Goal: Information Seeking & Learning: Find contact information

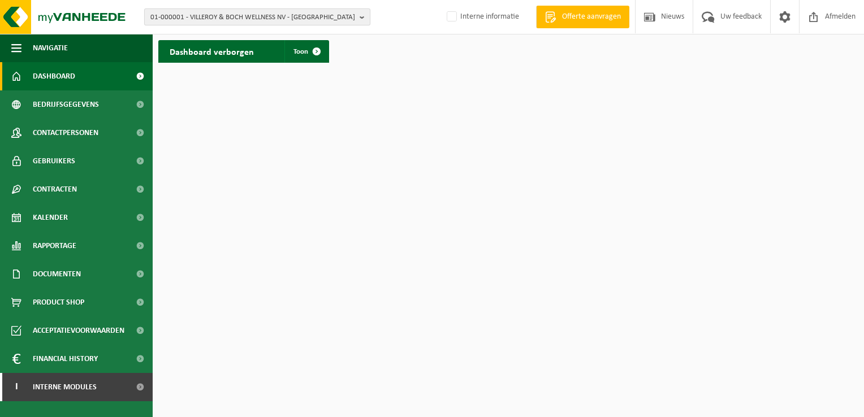
click at [358, 14] on button "01-000001 - VILLEROY & BOCH WELLNESS NV - ROESELARE" at bounding box center [257, 16] width 226 height 17
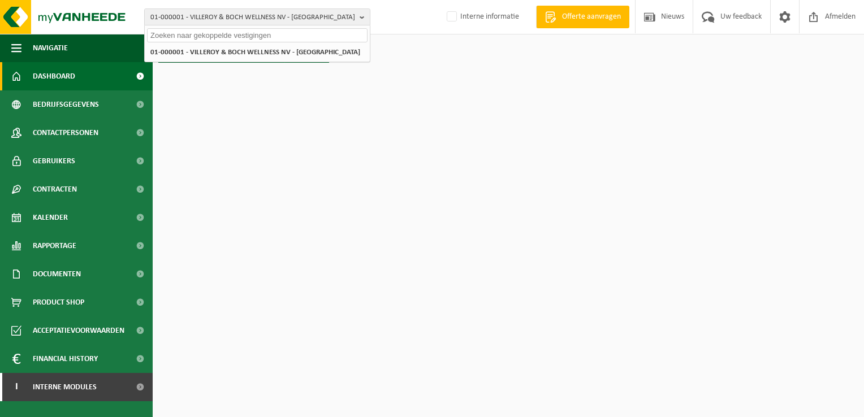
click at [172, 38] on input "text" at bounding box center [257, 35] width 221 height 14
paste input "01-053313"
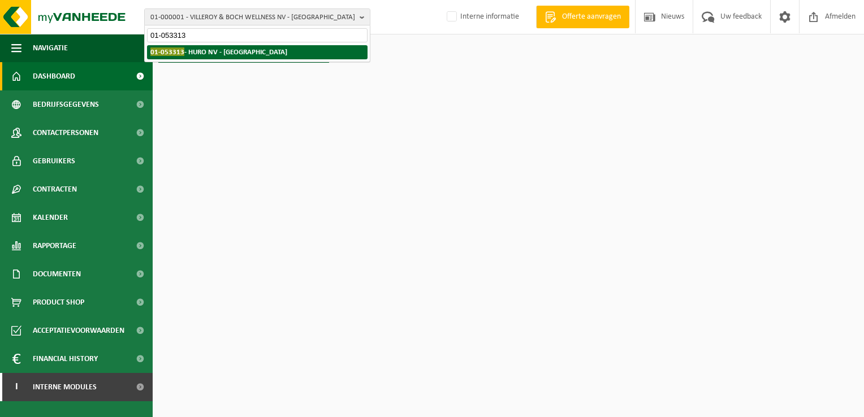
type input "01-053313"
click at [224, 47] on strong "01-053313 - HURO NV - OOSTNIEUWKERKE" at bounding box center [218, 51] width 137 height 8
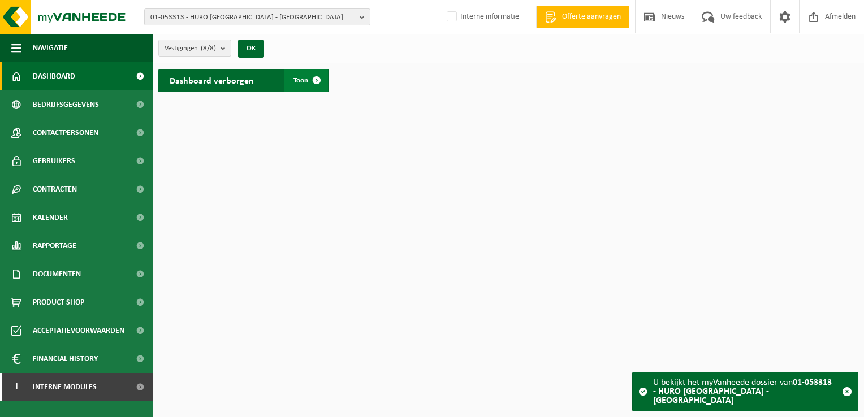
click at [316, 79] on span at bounding box center [316, 80] width 23 height 23
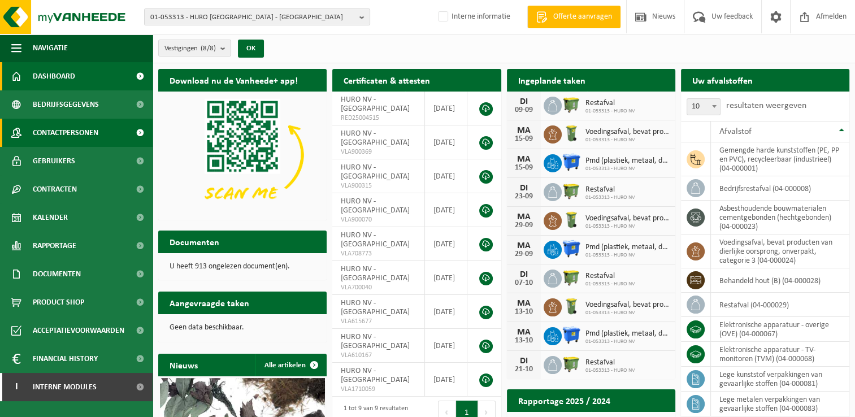
click at [96, 132] on span "Contactpersonen" at bounding box center [66, 133] width 66 height 28
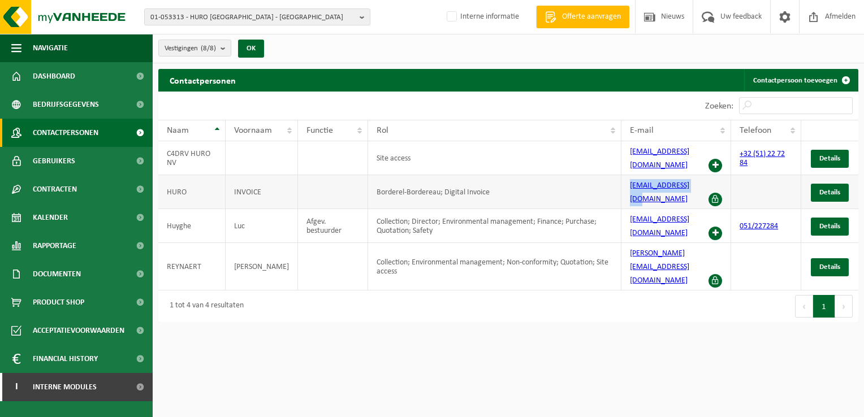
drag, startPoint x: 625, startPoint y: 175, endPoint x: 693, endPoint y: 185, distance: 68.1
click at [693, 185] on td "facturatie@huro.be" at bounding box center [676, 192] width 110 height 34
copy link "facturatie@huro.be"
drag, startPoint x: 625, startPoint y: 207, endPoint x: 697, endPoint y: 207, distance: 71.8
click at [697, 209] on td "luc.huyghe@huro.be" at bounding box center [676, 226] width 110 height 34
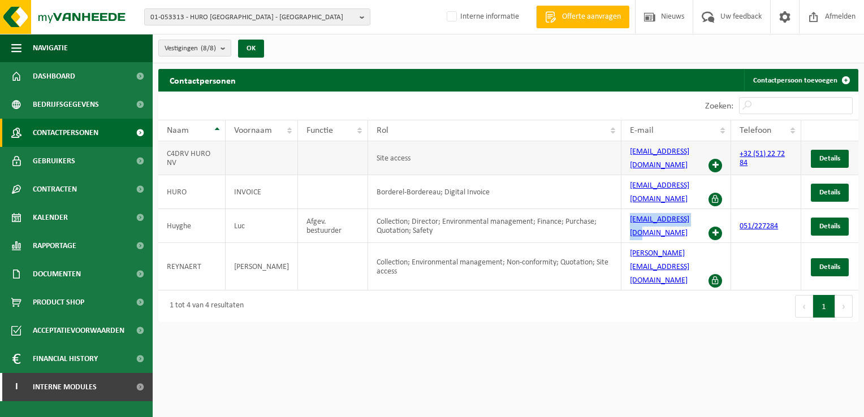
copy link "luc.huyghe@huro.be"
drag, startPoint x: 362, startPoint y: 19, endPoint x: 339, endPoint y: 21, distance: 22.7
click at [362, 19] on b "button" at bounding box center [365, 17] width 10 height 16
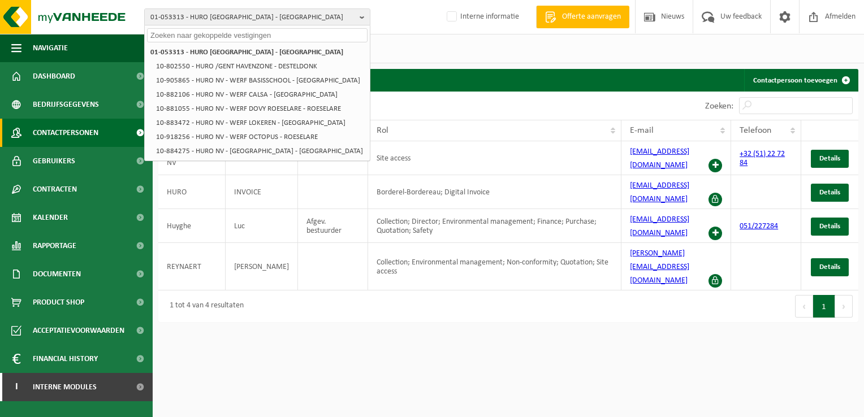
click at [193, 34] on input "text" at bounding box center [257, 35] width 221 height 14
paste input "01-067322"
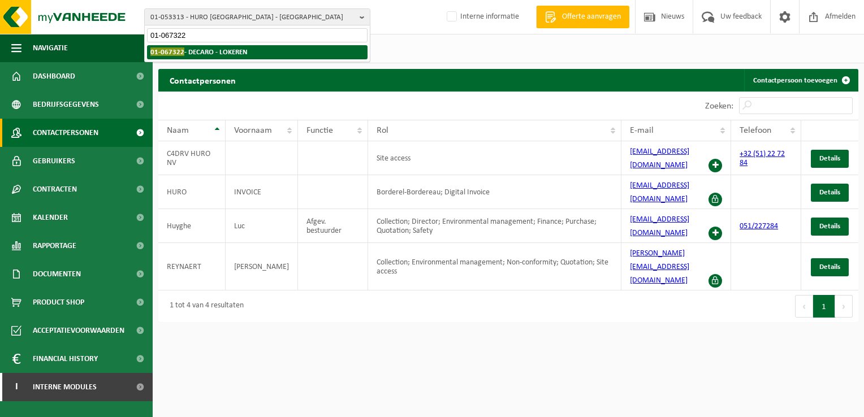
type input "01-067322"
click at [223, 52] on strong "01-067322 - DECARO - LOKEREN" at bounding box center [198, 51] width 97 height 8
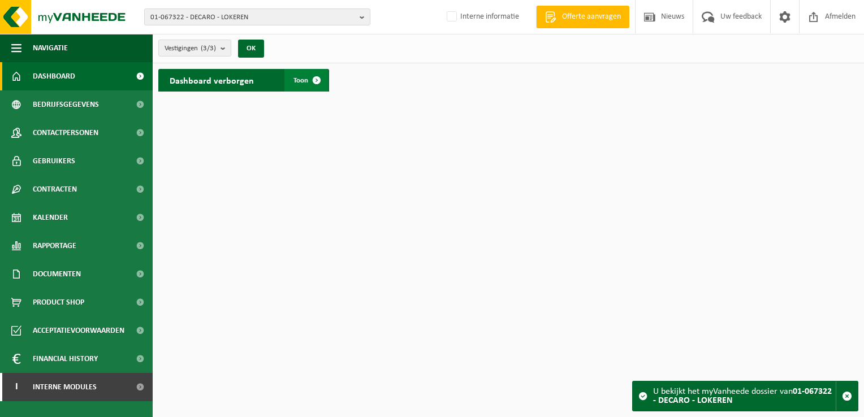
click at [317, 79] on span at bounding box center [316, 80] width 23 height 23
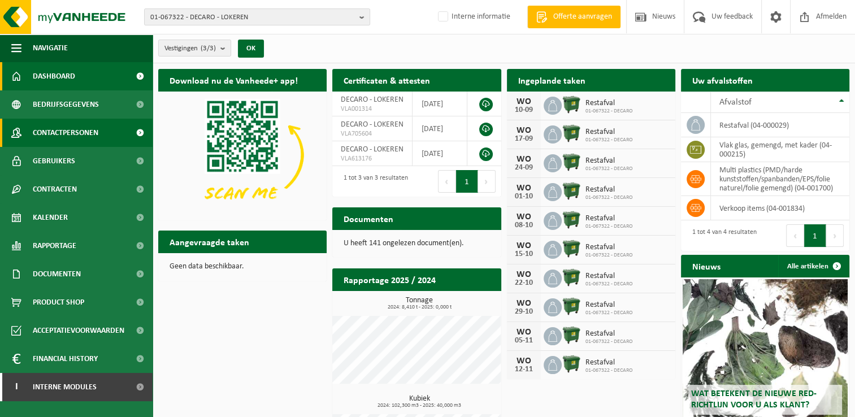
click at [89, 132] on span "Contactpersonen" at bounding box center [66, 133] width 66 height 28
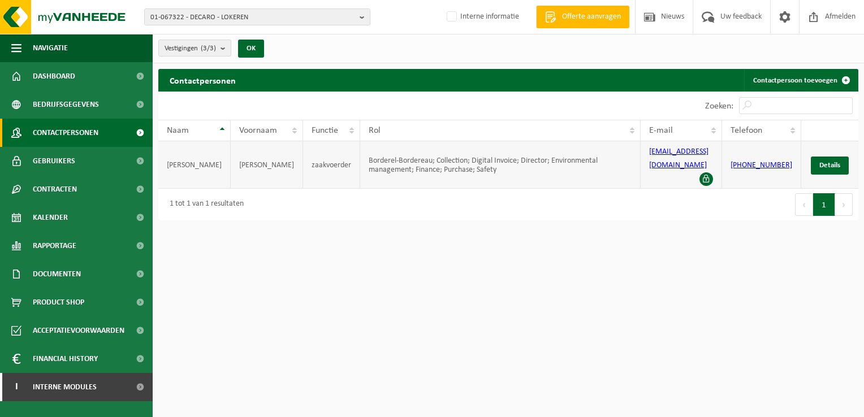
drag, startPoint x: 732, startPoint y: 155, endPoint x: 762, endPoint y: 166, distance: 32.4
click at [762, 166] on td "+32 (9) 330 13 70" at bounding box center [761, 164] width 79 height 47
drag, startPoint x: 762, startPoint y: 166, endPoint x: 677, endPoint y: 171, distance: 85.0
click at [679, 171] on td "info@decaro.be" at bounding box center [681, 164] width 81 height 47
drag, startPoint x: 653, startPoint y: 147, endPoint x: 710, endPoint y: 155, distance: 57.1
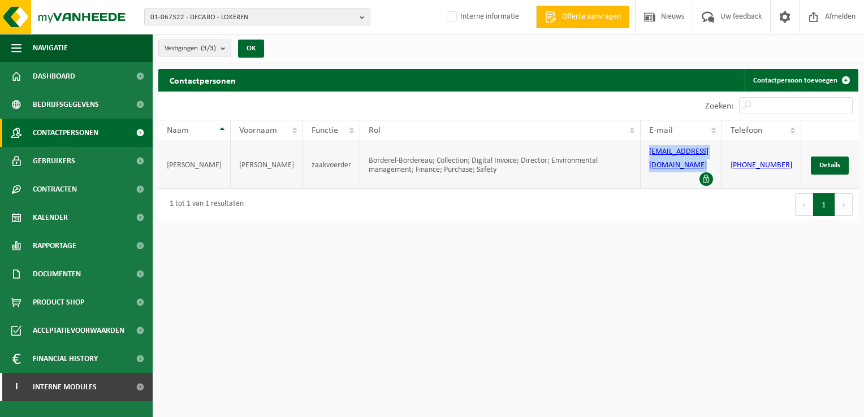
click at [710, 155] on td "info@decaro.be" at bounding box center [681, 164] width 81 height 47
copy link "info@decaro.be"
drag, startPoint x: 360, startPoint y: 17, endPoint x: 301, endPoint y: 24, distance: 58.6
click at [360, 17] on b "button" at bounding box center [365, 17] width 10 height 16
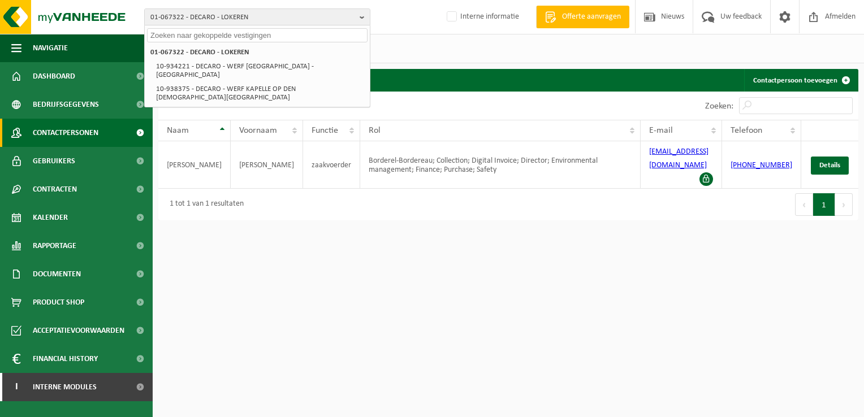
click at [181, 38] on input "text" at bounding box center [257, 35] width 221 height 14
paste input "10-776539"
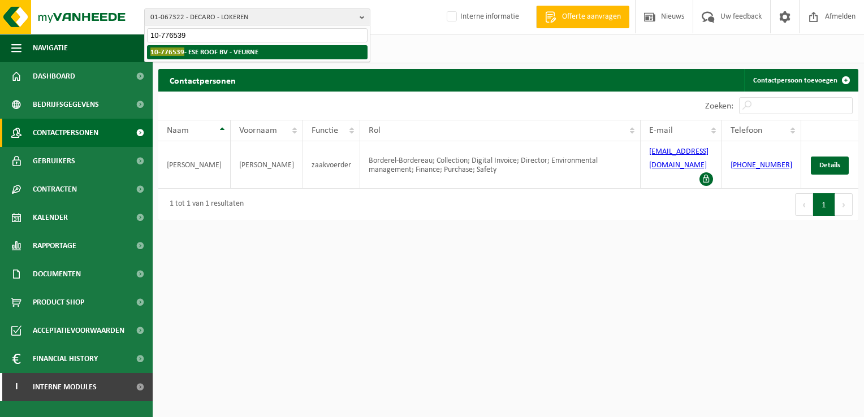
type input "10-776539"
click at [220, 47] on strong "10-776539 - ESE ROOF BV - VEURNE" at bounding box center [204, 51] width 108 height 8
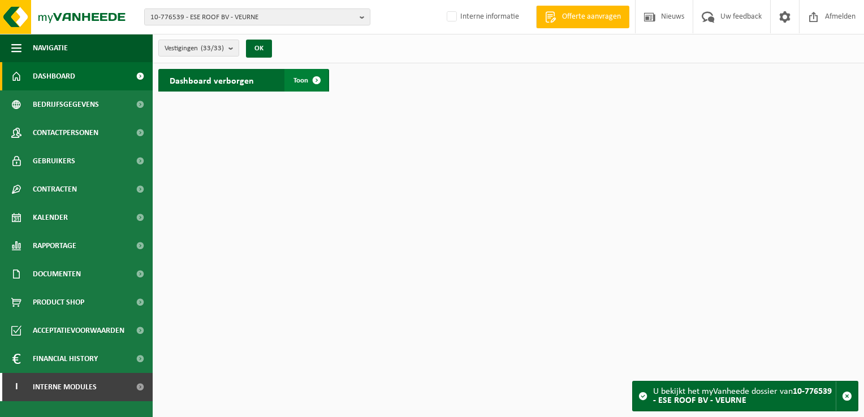
click at [314, 78] on span at bounding box center [316, 80] width 23 height 23
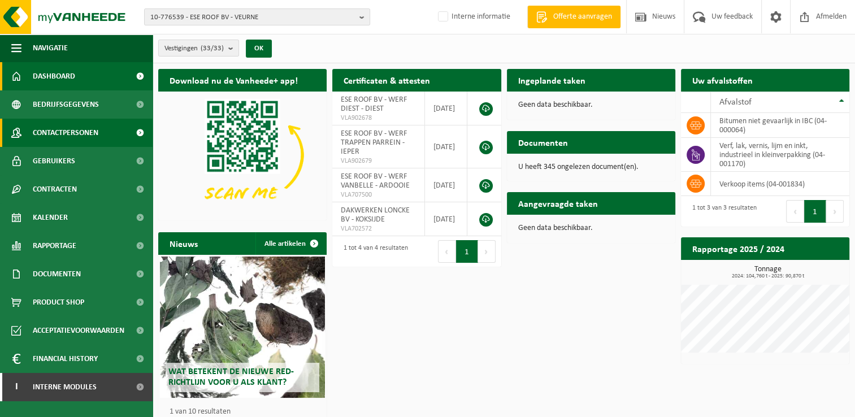
click at [101, 132] on link "Contactpersonen" at bounding box center [76, 133] width 153 height 28
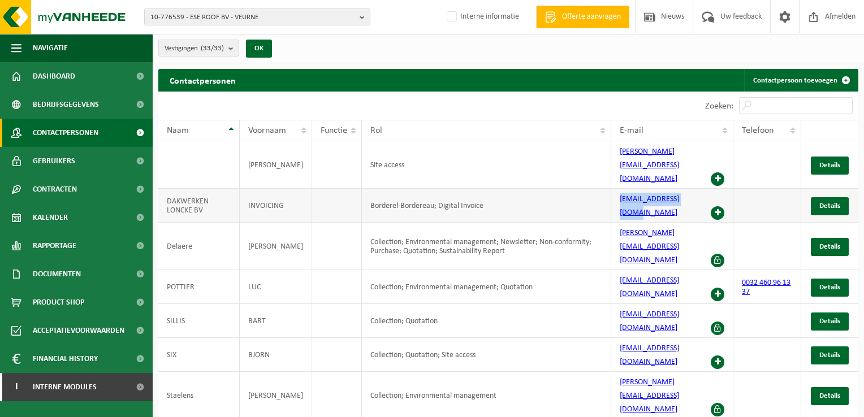
drag, startPoint x: 613, startPoint y: 178, endPoint x: 694, endPoint y: 180, distance: 81.5
click at [694, 189] on td "invoices@esegroup.be" at bounding box center [672, 206] width 123 height 34
copy link "invoices@esegroup.be"
click at [362, 20] on b "button" at bounding box center [365, 17] width 10 height 16
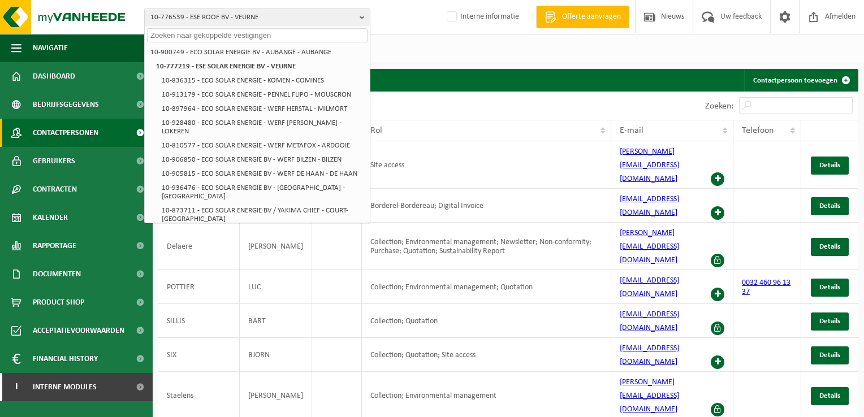
click at [235, 33] on input "text" at bounding box center [257, 35] width 221 height 14
paste input "10-933284"
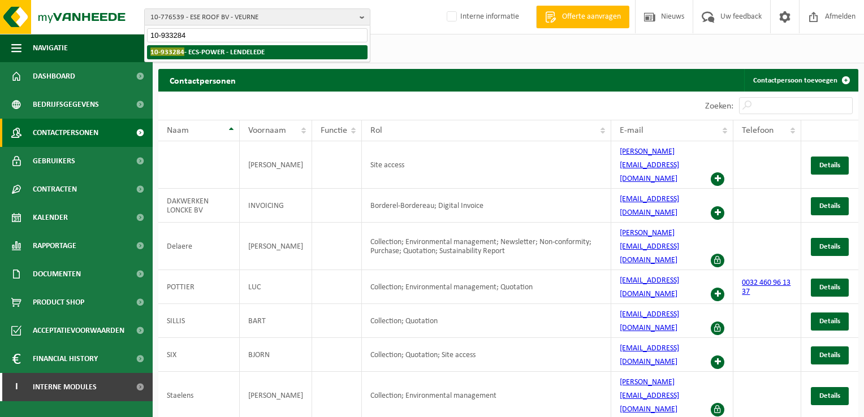
type input "10-933284"
click at [215, 56] on li "10-933284 - ECS-POWER - LENDELEDE" at bounding box center [257, 52] width 221 height 14
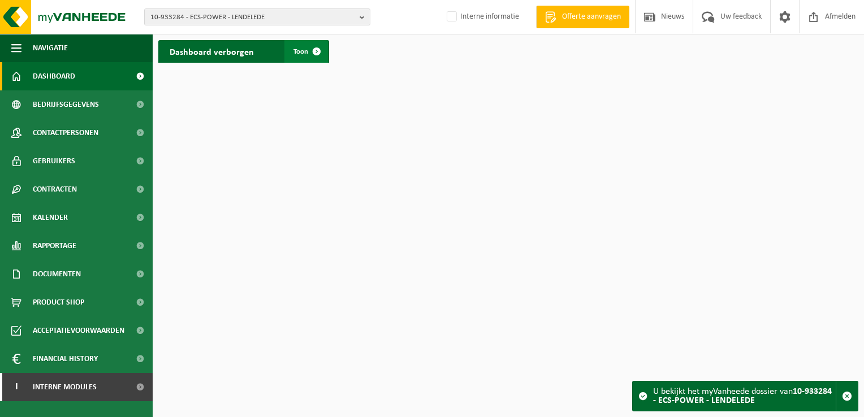
click at [317, 50] on span at bounding box center [316, 51] width 23 height 23
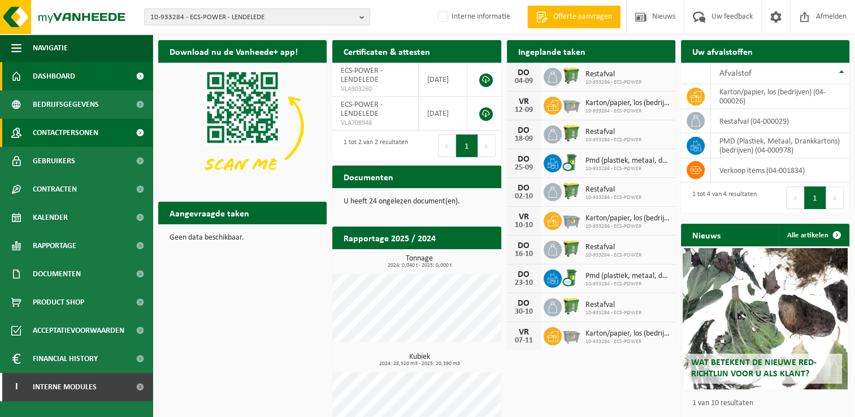
click at [107, 130] on link "Contactpersonen" at bounding box center [76, 133] width 153 height 28
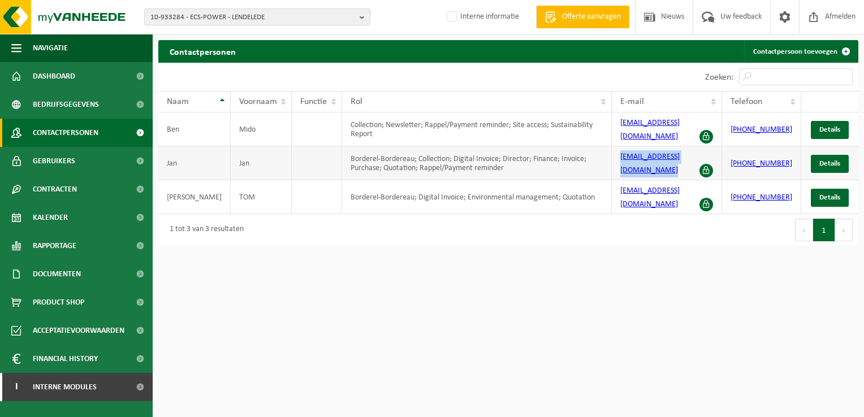
drag, startPoint x: 629, startPoint y: 157, endPoint x: 721, endPoint y: 161, distance: 92.2
click at [721, 161] on td "[EMAIL_ADDRESS][DOMAIN_NAME]" at bounding box center [667, 163] width 110 height 34
copy link "[EMAIL_ADDRESS][DOMAIN_NAME]"
click at [361, 16] on b "button" at bounding box center [365, 17] width 10 height 16
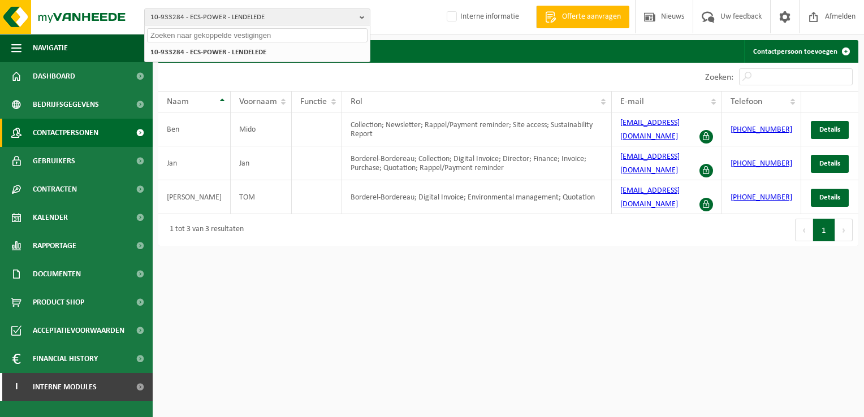
click at [200, 36] on input "text" at bounding box center [257, 35] width 221 height 14
paste input "01-079696"
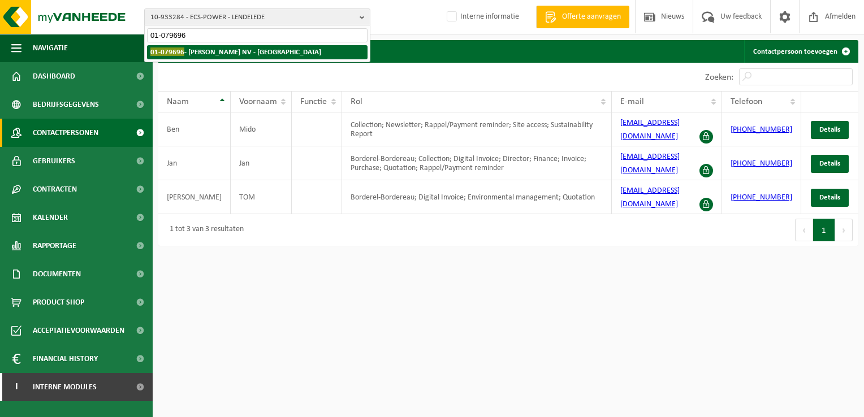
type input "01-079696"
click at [197, 47] on strong "01-079696 - ANTOON DECOCK NV - MOORSELE" at bounding box center [235, 51] width 171 height 8
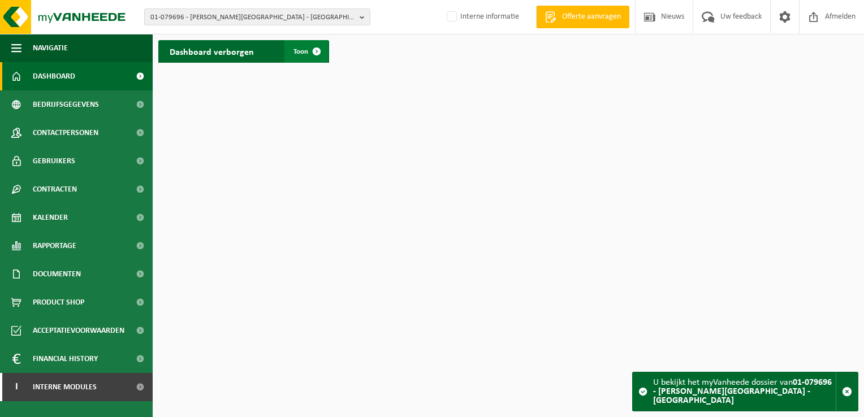
drag, startPoint x: 319, startPoint y: 55, endPoint x: 311, endPoint y: 55, distance: 8.5
click at [319, 55] on span at bounding box center [316, 51] width 23 height 23
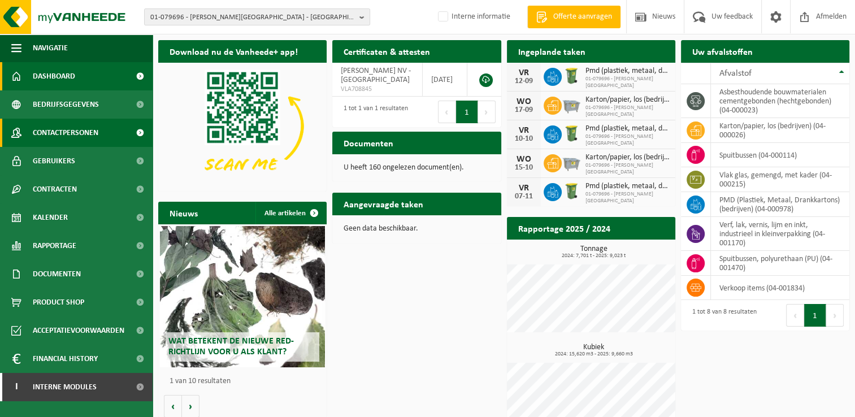
click at [70, 129] on span "Contactpersonen" at bounding box center [66, 133] width 66 height 28
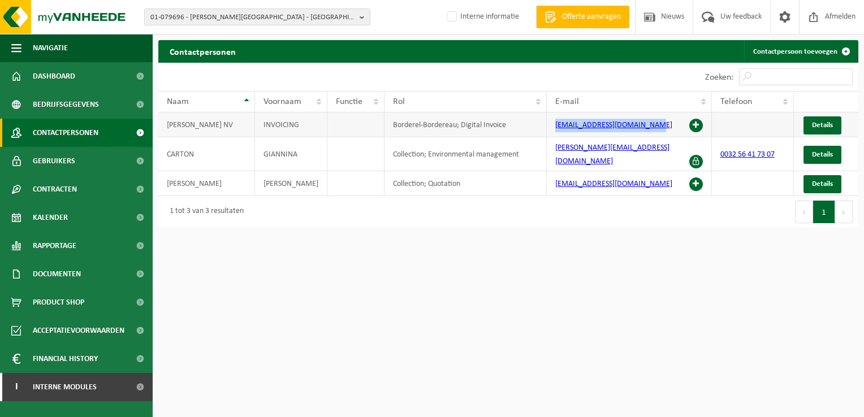
drag, startPoint x: 550, startPoint y: 128, endPoint x: 649, endPoint y: 131, distance: 99.0
click at [649, 131] on td "facturatie@antoondecock.be" at bounding box center [629, 125] width 165 height 25
copy link "facturatie@antoondecock.be"
drag, startPoint x: 362, startPoint y: 18, endPoint x: 304, endPoint y: 23, distance: 58.5
click at [360, 18] on b "button" at bounding box center [365, 17] width 10 height 16
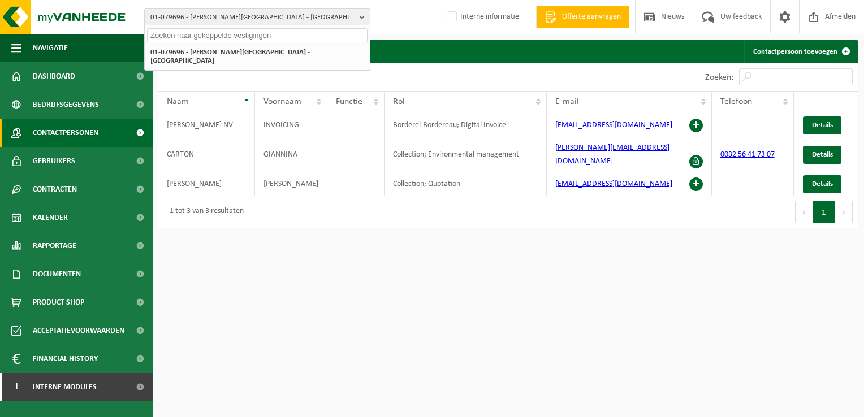
click at [211, 36] on input "text" at bounding box center [257, 35] width 221 height 14
paste input "01-085800"
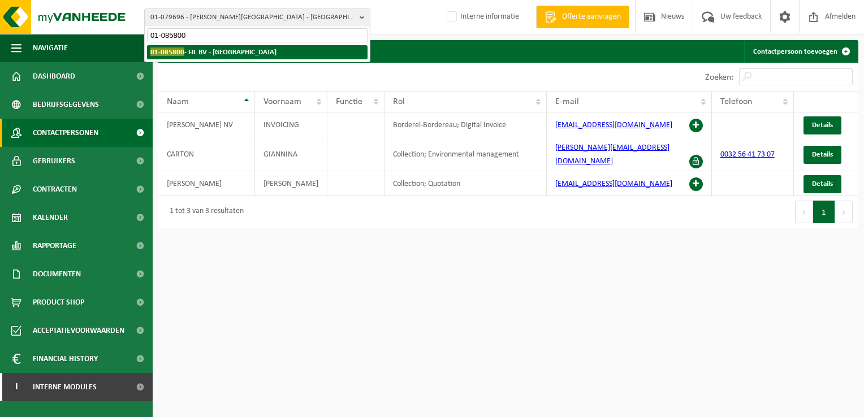
type input "01-085800"
click at [213, 53] on strong "01-085800 - FJL BV - BRUGGE" at bounding box center [213, 51] width 126 height 8
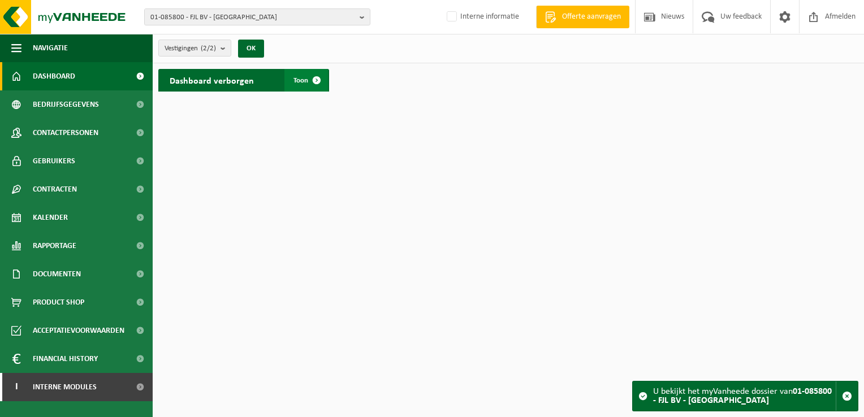
click at [319, 79] on span at bounding box center [316, 80] width 23 height 23
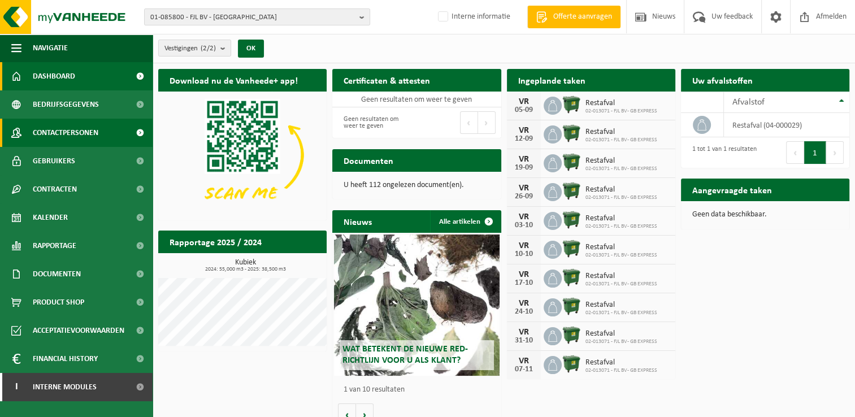
drag, startPoint x: 93, startPoint y: 135, endPoint x: 113, endPoint y: 131, distance: 20.1
click at [94, 135] on span "Contactpersonen" at bounding box center [66, 133] width 66 height 28
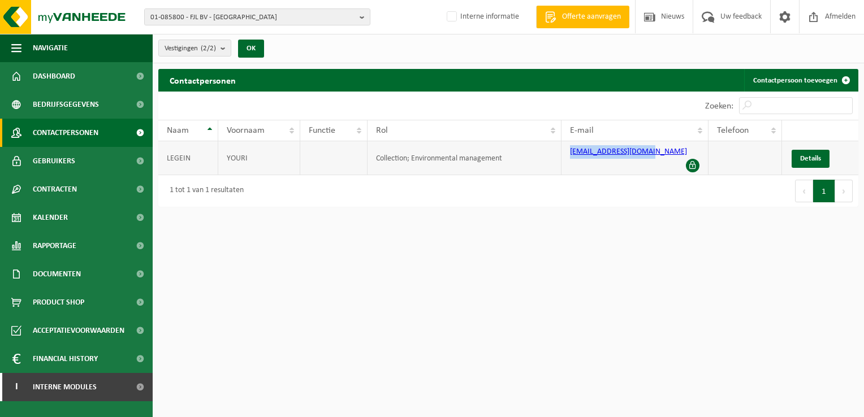
drag, startPoint x: 566, startPoint y: 154, endPoint x: 643, endPoint y: 153, distance: 77.5
click at [643, 153] on td "yourilegein@gmail.com" at bounding box center [634, 158] width 147 height 34
copy link "yourilegein@gmail.com"
drag, startPoint x: 360, startPoint y: 19, endPoint x: 304, endPoint y: 22, distance: 56.1
click at [360, 19] on b "button" at bounding box center [365, 17] width 10 height 16
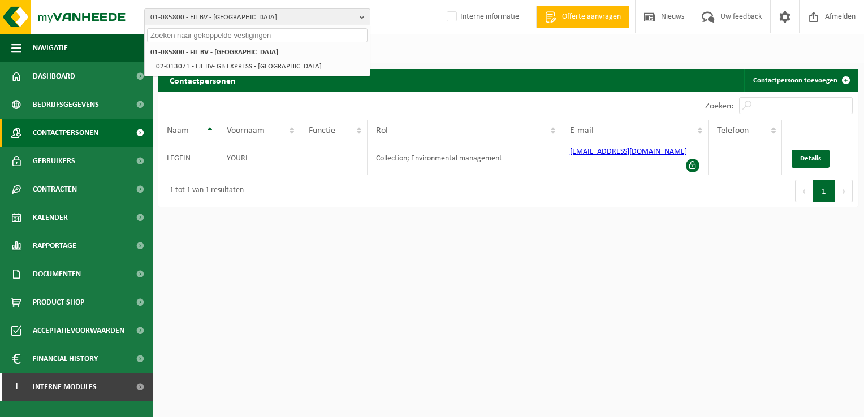
click at [165, 37] on input "text" at bounding box center [257, 35] width 221 height 14
paste input "01-089478"
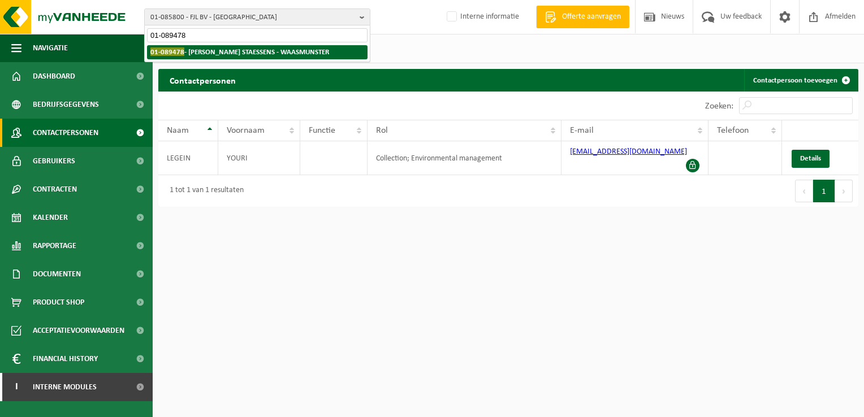
type input "01-089478"
click at [188, 49] on strong "01-089478 - ROUSSEAU STAESSENS - WAASMUNSTER" at bounding box center [239, 51] width 179 height 8
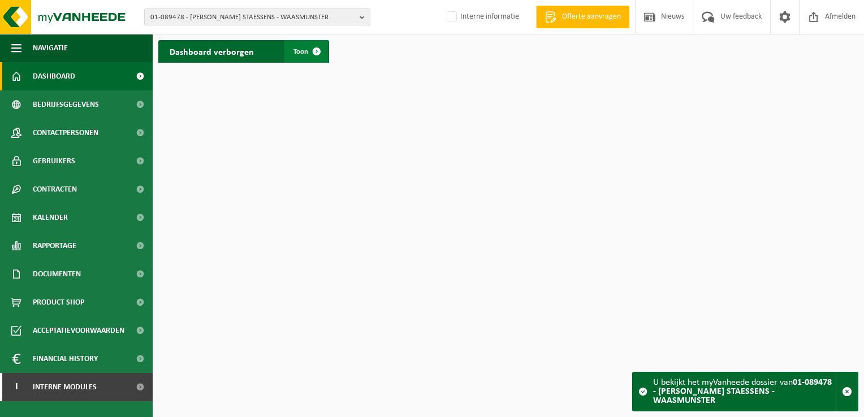
click at [312, 50] on span at bounding box center [316, 51] width 23 height 23
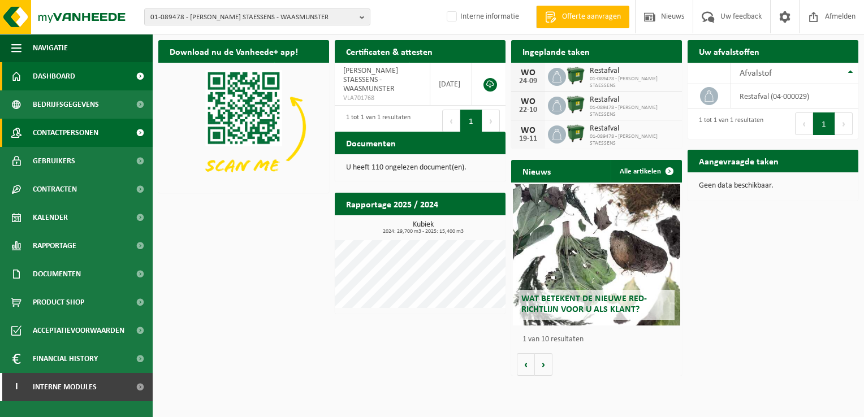
click at [72, 132] on span "Contactpersonen" at bounding box center [66, 133] width 66 height 28
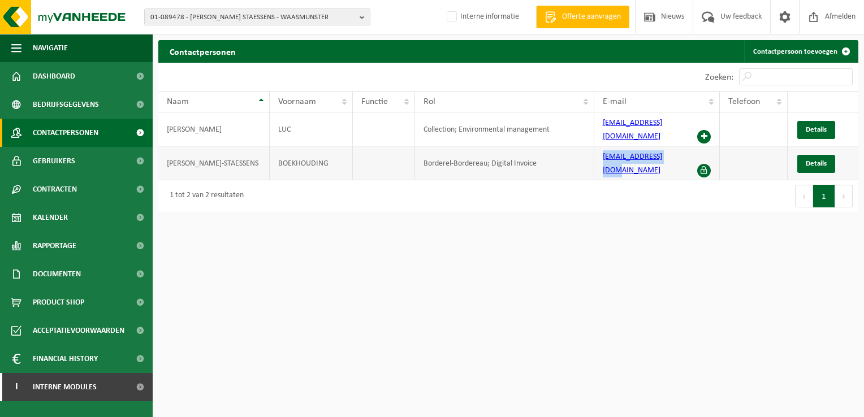
drag, startPoint x: 609, startPoint y: 154, endPoint x: 677, endPoint y: 156, distance: 68.5
click at [677, 156] on td "[EMAIL_ADDRESS][DOMAIN_NAME]" at bounding box center [657, 163] width 126 height 34
copy link "info@lucrousseau.be"
drag, startPoint x: 364, startPoint y: 18, endPoint x: 310, endPoint y: 19, distance: 53.2
click at [364, 18] on b "button" at bounding box center [365, 17] width 10 height 16
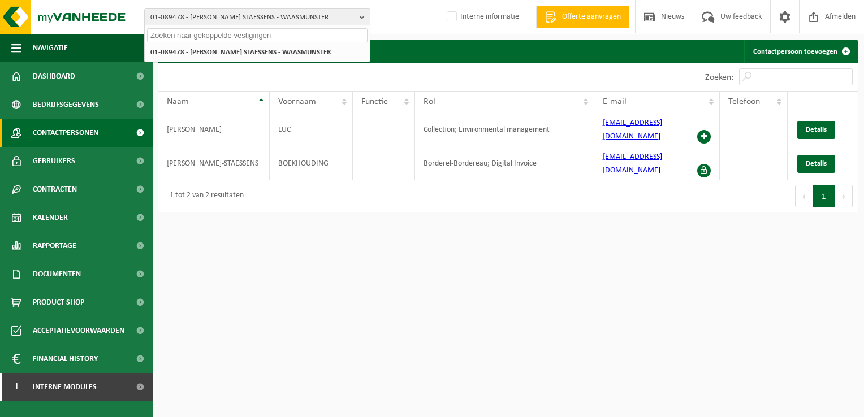
click at [202, 37] on input "text" at bounding box center [257, 35] width 221 height 14
paste input "01-100496"
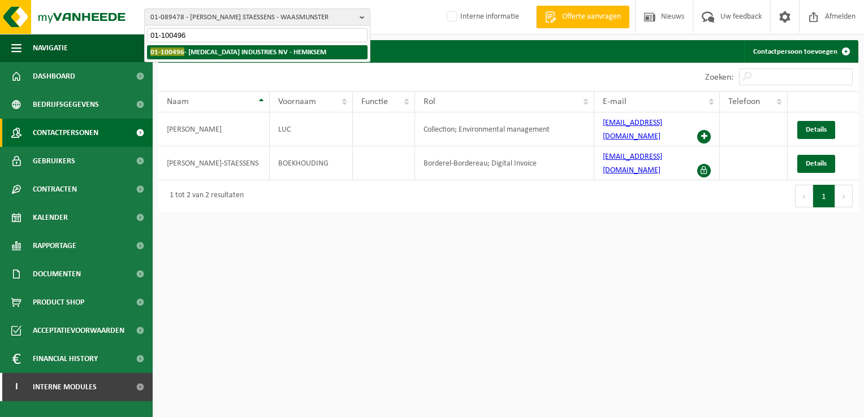
type input "01-100496"
drag, startPoint x: 208, startPoint y: 47, endPoint x: 243, endPoint y: 53, distance: 35.6
click at [209, 47] on strong "01-100496 - PROVIRON INDUSTRIES NV - HEMIKSEM" at bounding box center [238, 51] width 176 height 8
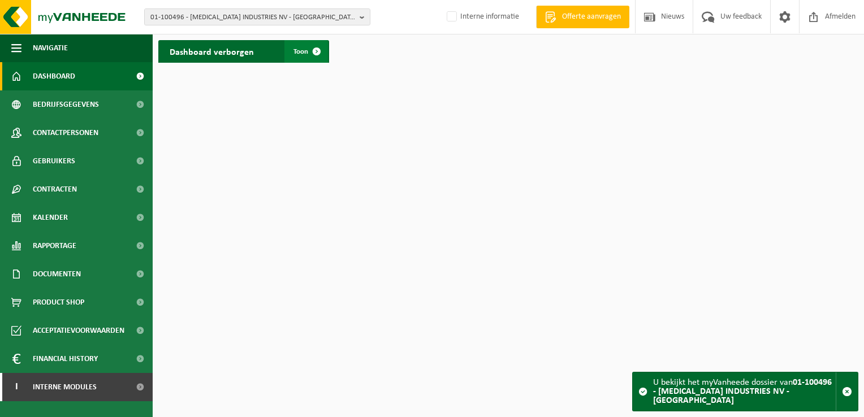
click at [313, 53] on span at bounding box center [316, 51] width 23 height 23
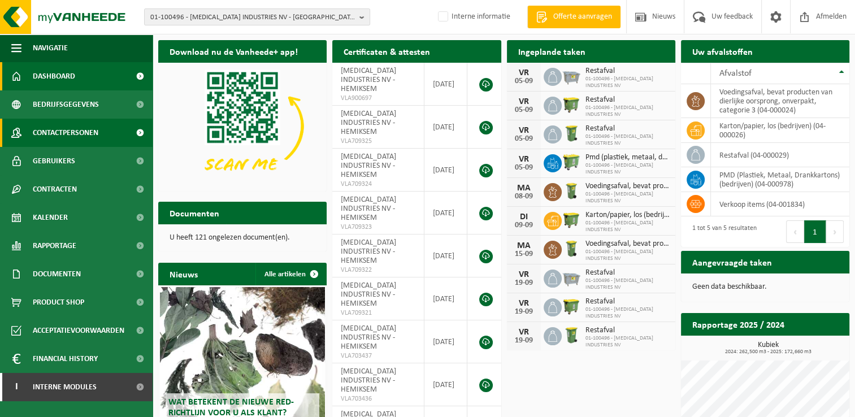
click at [90, 137] on span "Contactpersonen" at bounding box center [66, 133] width 66 height 28
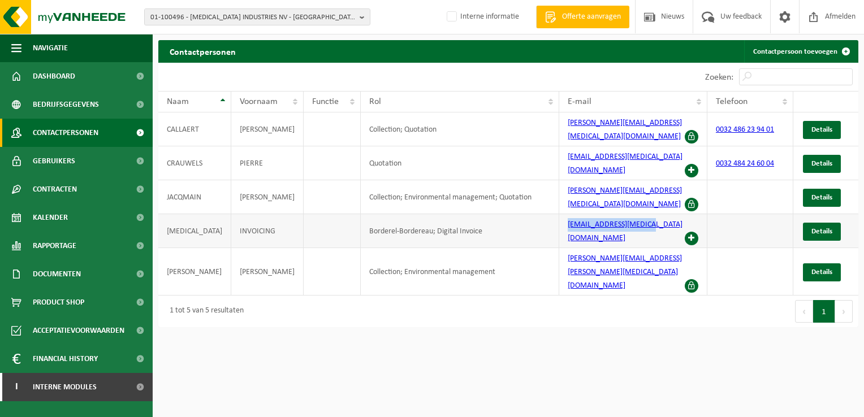
drag, startPoint x: 558, startPoint y: 208, endPoint x: 646, endPoint y: 200, distance: 88.5
click at [646, 214] on td "[EMAIL_ADDRESS][MEDICAL_DATA][DOMAIN_NAME]" at bounding box center [633, 231] width 148 height 34
copy link "[EMAIL_ADDRESS][MEDICAL_DATA][DOMAIN_NAME]"
